Goal: Ask a question: Seek information or help from site administrators or community

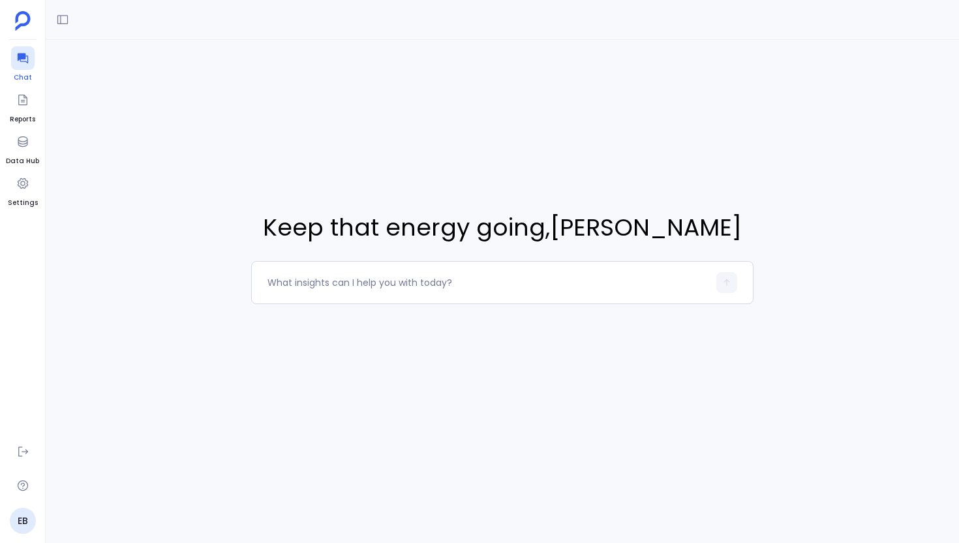
click at [20, 62] on icon at bounding box center [22, 58] width 13 height 13
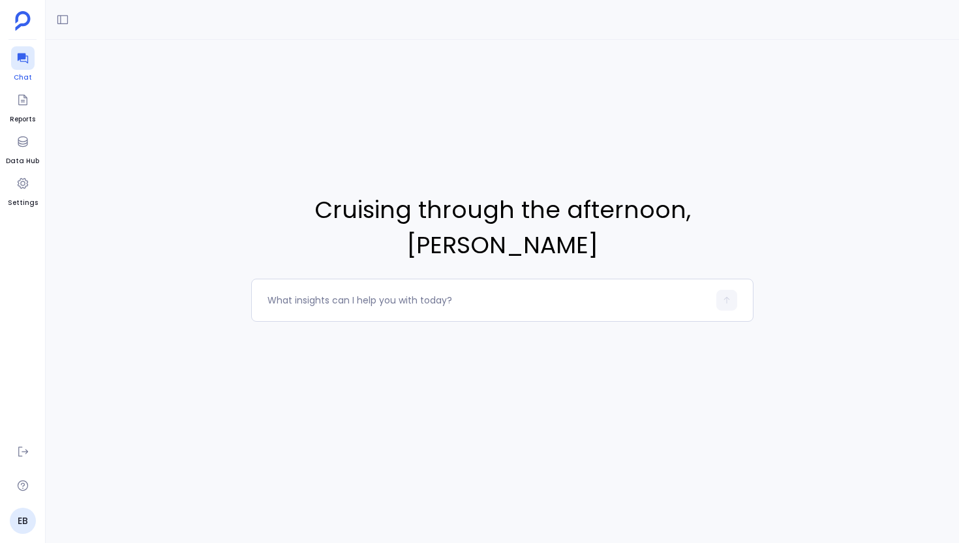
click at [20, 62] on icon at bounding box center [22, 58] width 13 height 13
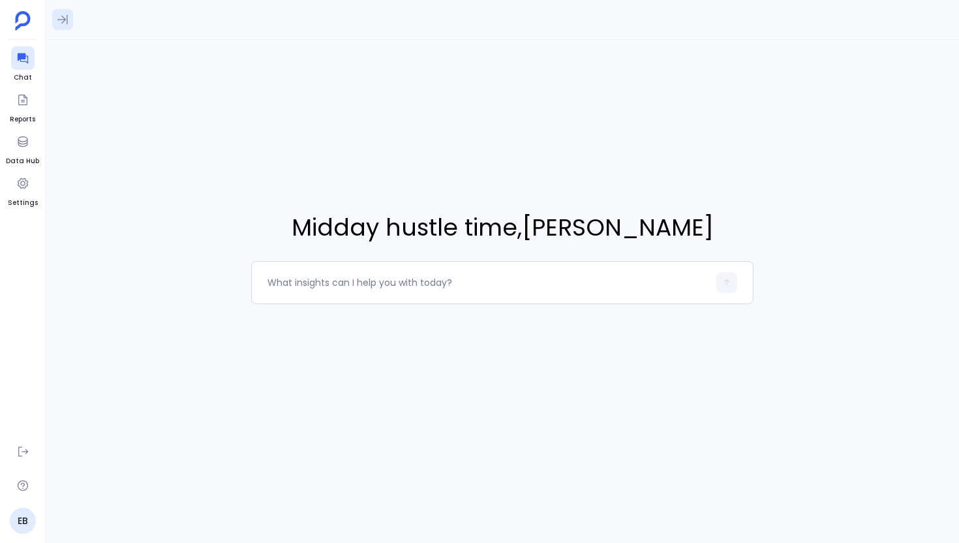
click at [64, 20] on icon at bounding box center [62, 20] width 10 height 10
click at [95, 89] on span "[DATE]" at bounding box center [153, 88] width 199 height 18
click at [117, 115] on span "I want to do an analysis, specifically for the pipelines: Sales Retail Pipeline…" at bounding box center [133, 114] width 144 height 13
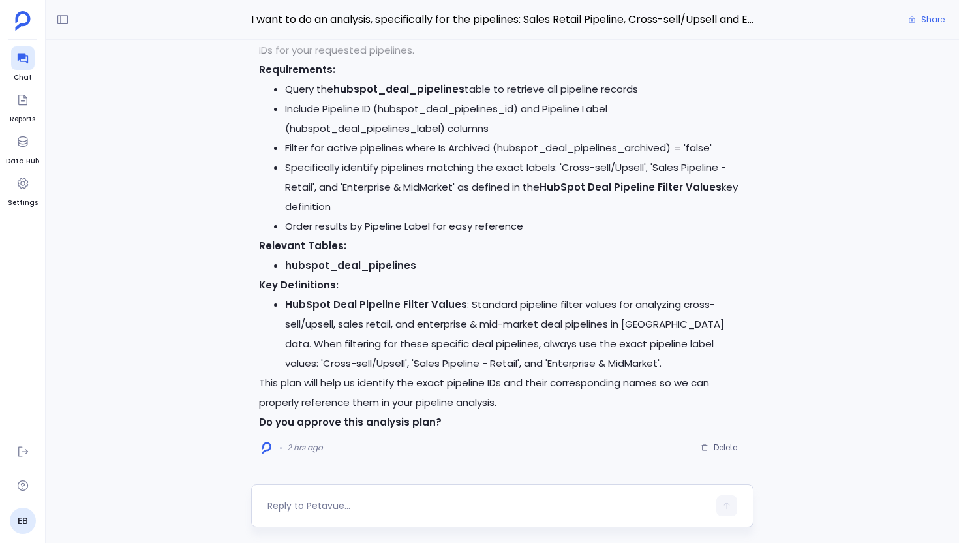
click at [541, 495] on div at bounding box center [488, 505] width 441 height 21
click at [525, 506] on textarea at bounding box center [488, 505] width 441 height 13
type textarea "yes"
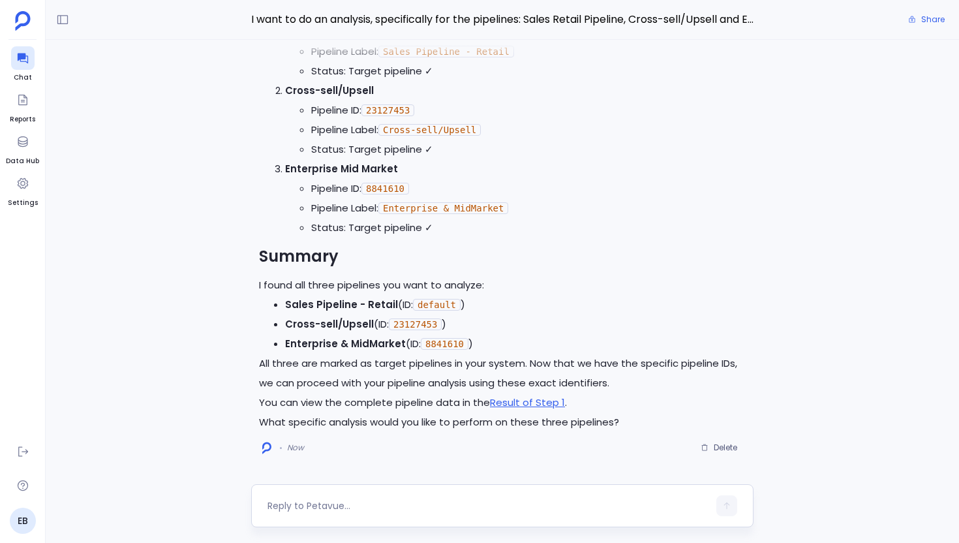
click at [512, 502] on textarea at bounding box center [488, 505] width 441 height 13
type textarea "Can I create a definition for those"
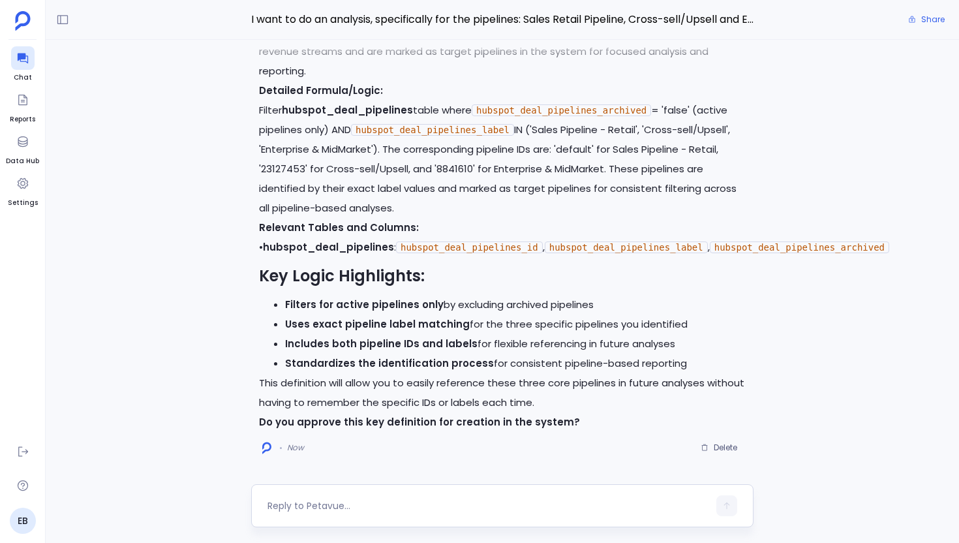
click at [335, 512] on div at bounding box center [488, 505] width 441 height 21
click at [321, 502] on textarea at bounding box center [488, 505] width 441 height 13
type textarea "Can I rename the definition to "active pipelines""
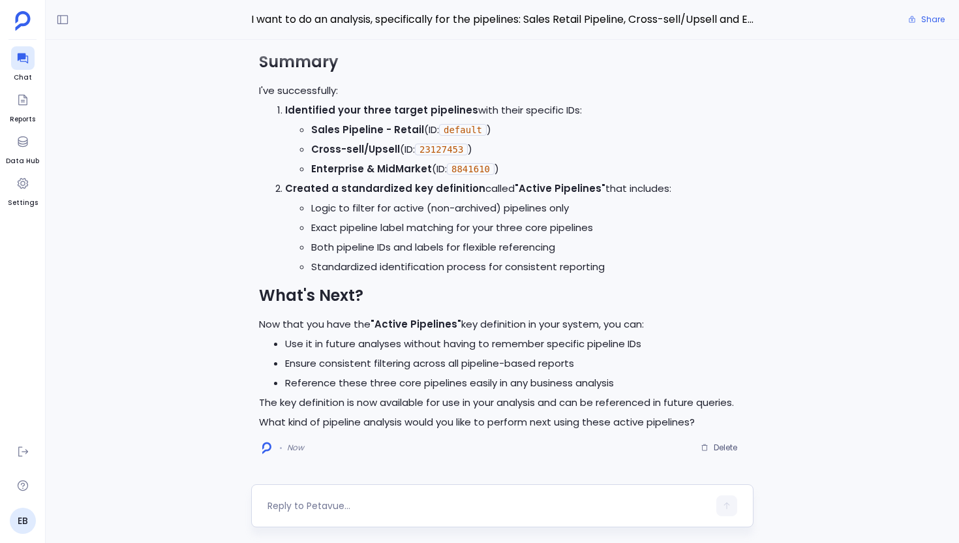
click at [339, 510] on textarea at bounding box center [488, 505] width 441 height 13
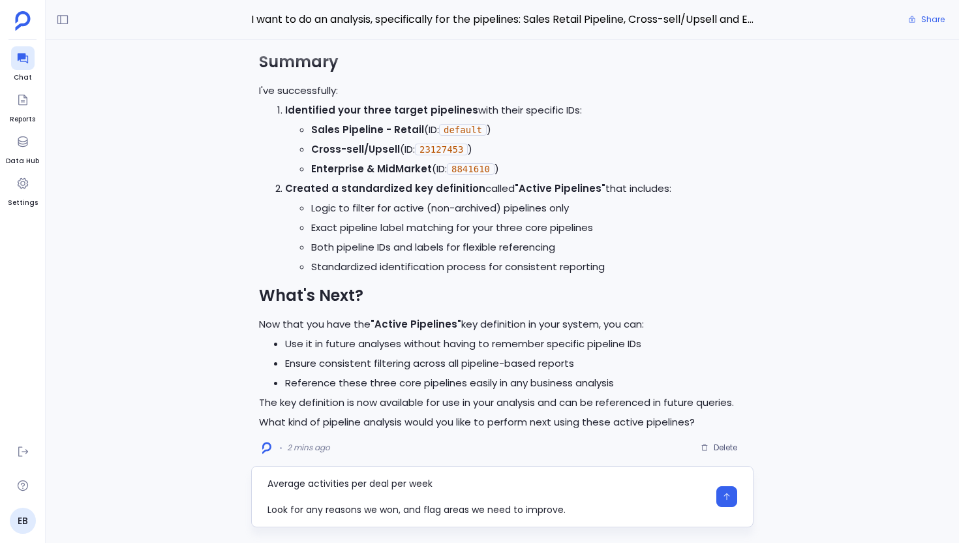
scroll to position [104, 0]
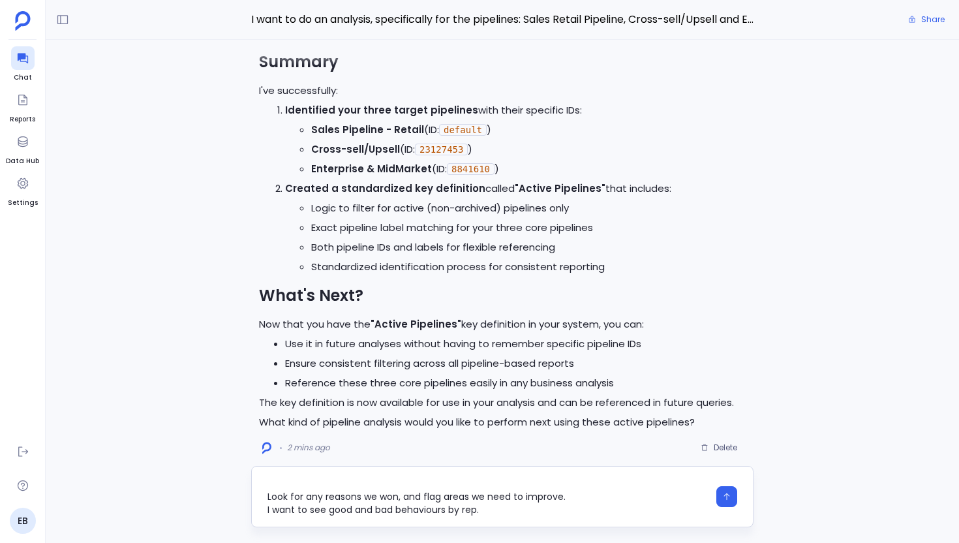
type textarea "Ok I would like to run an analysis on all 3 pipelines, over last quarter ([DATE…"
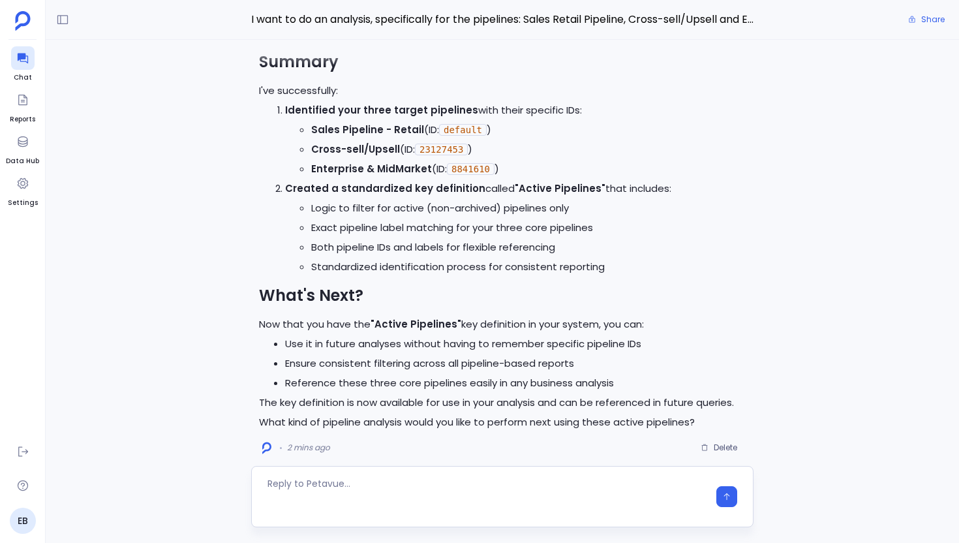
scroll to position [0, 0]
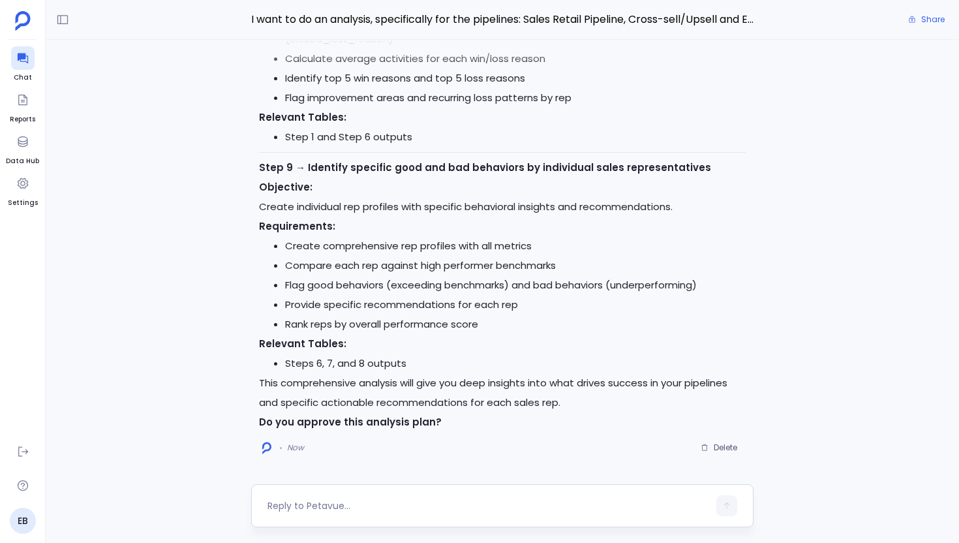
click at [414, 494] on div at bounding box center [502, 505] width 502 height 43
click at [406, 506] on textarea at bounding box center [488, 505] width 441 height 13
type textarea "yes"
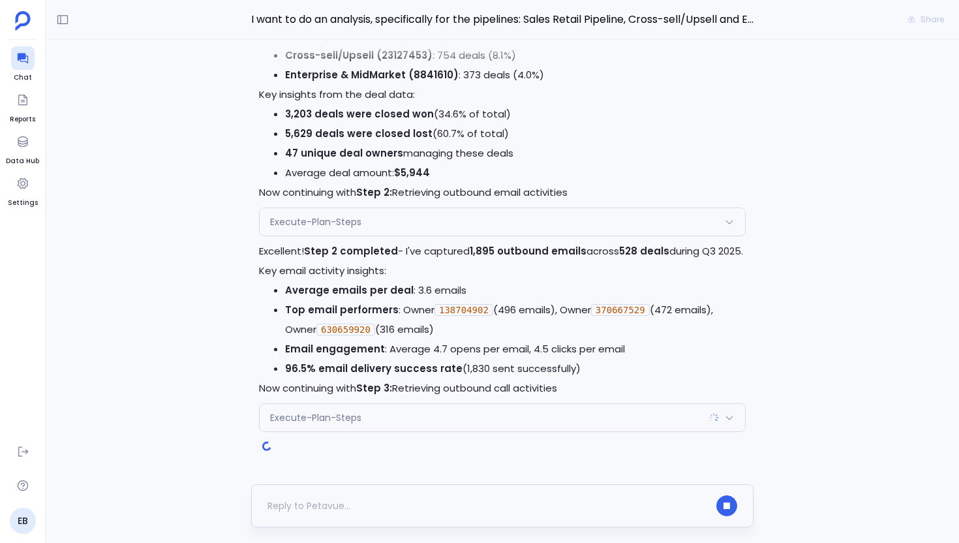
click at [447, 506] on div at bounding box center [488, 505] width 441 height 21
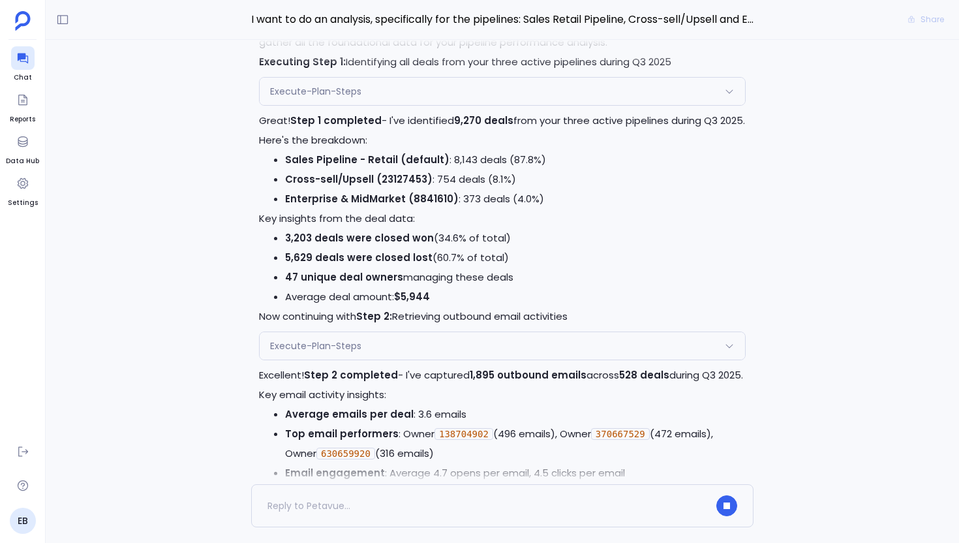
scroll to position [-110, 0]
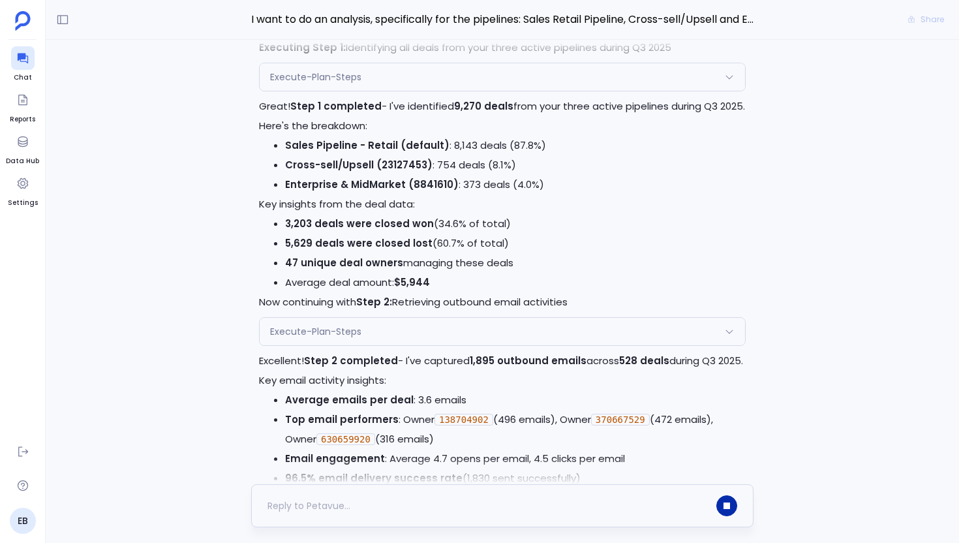
click at [717, 503] on button "button" at bounding box center [726, 505] width 21 height 21
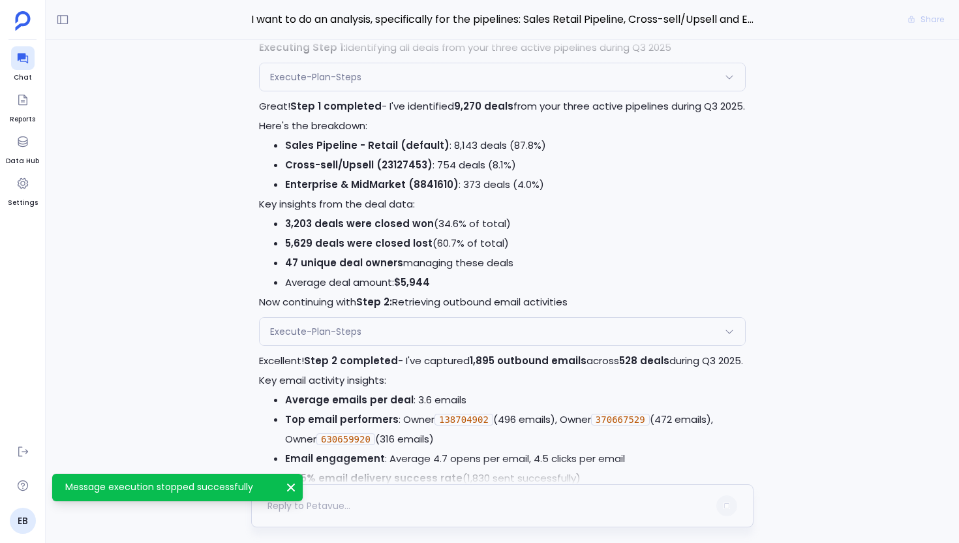
click at [522, 502] on div at bounding box center [488, 505] width 441 height 21
click at [284, 483] on div "Message execution stopped successfully Close" at bounding box center [177, 487] width 240 height 17
click at [290, 483] on icon "Message execution stopped successfully" at bounding box center [290, 487] width 13 height 13
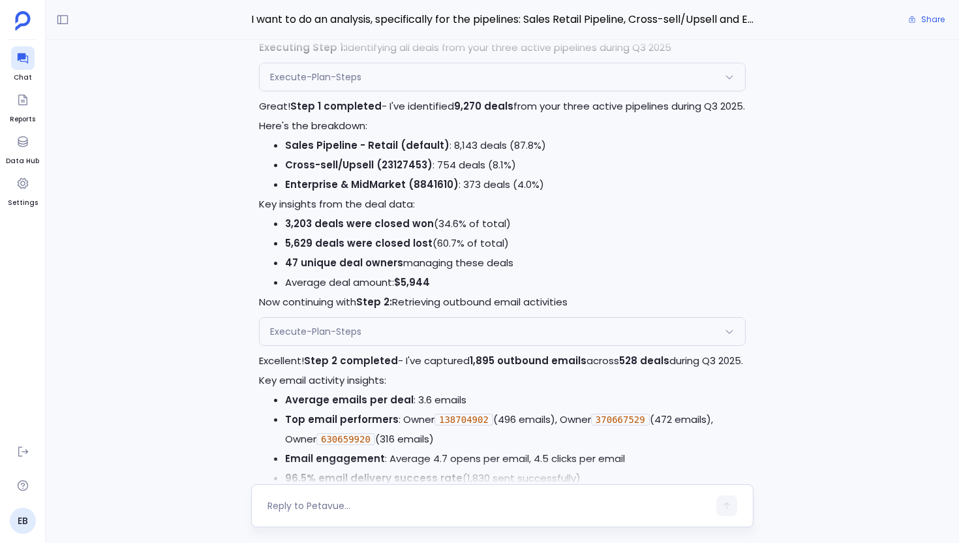
click at [307, 503] on textarea at bounding box center [488, 505] width 441 height 13
drag, startPoint x: 624, startPoint y: 509, endPoint x: 460, endPoint y: 504, distance: 163.8
click at [461, 504] on textarea "We made mistakes, I want only open deals. Not closed lost deals from a p" at bounding box center [488, 505] width 441 height 13
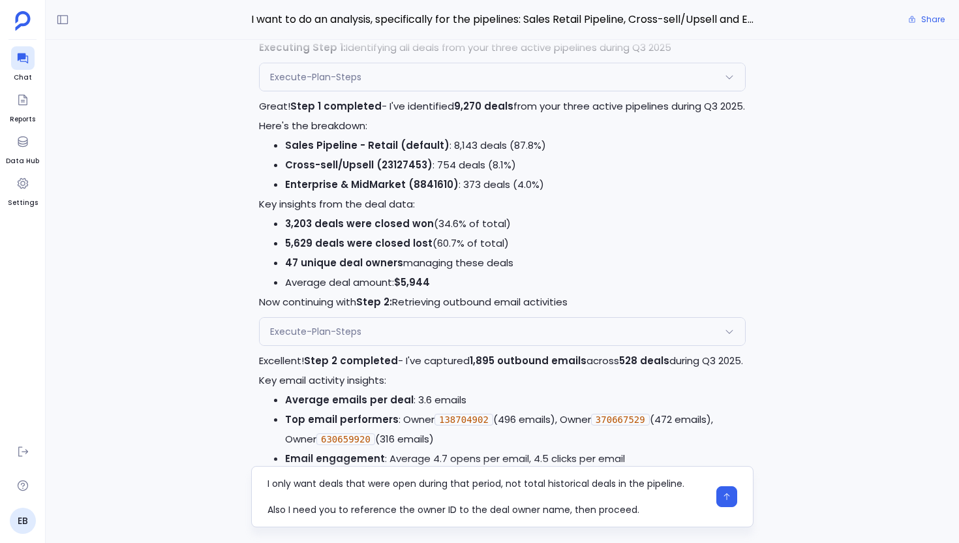
type textarea "I only want deals that were open during that period, not total historical deals…"
